Goal: Register for event/course

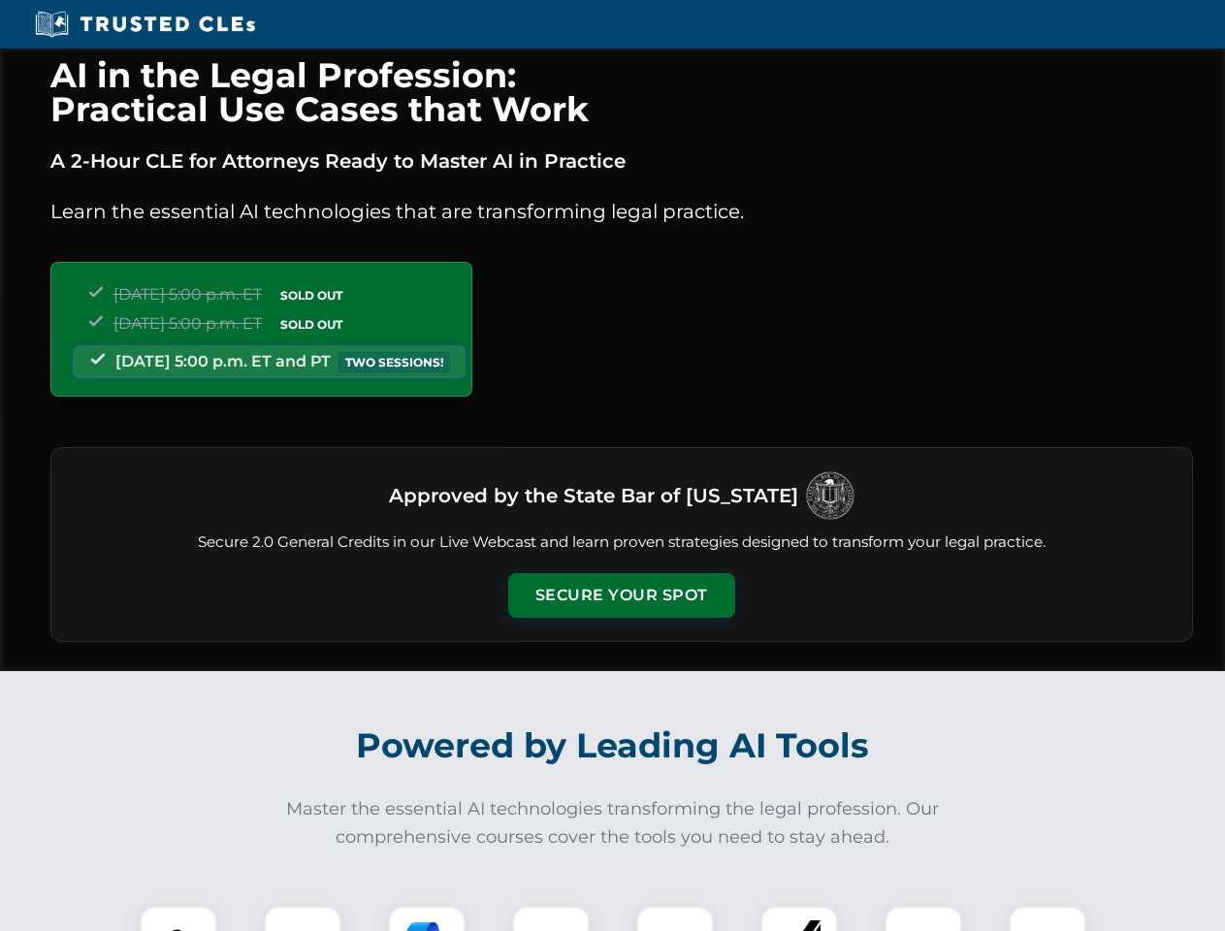
click at [621, 596] on button "Secure Your Spot" at bounding box center [621, 595] width 227 height 45
click at [179, 919] on img at bounding box center [178, 945] width 56 height 56
click at [303, 919] on div at bounding box center [303, 945] width 78 height 78
